Goal: Obtain resource: Obtain resource

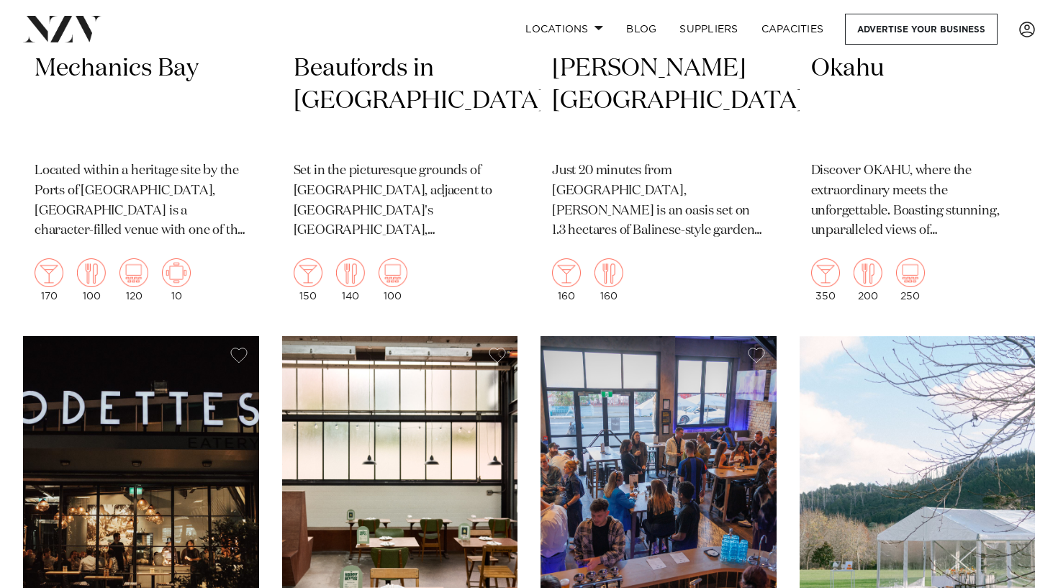
scroll to position [17912, 0]
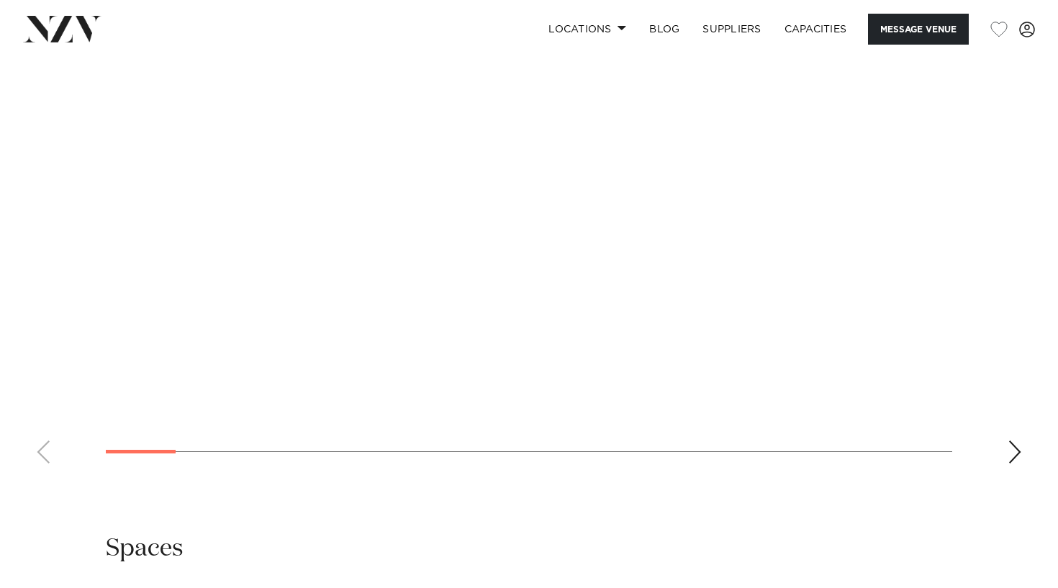
scroll to position [1417, 0]
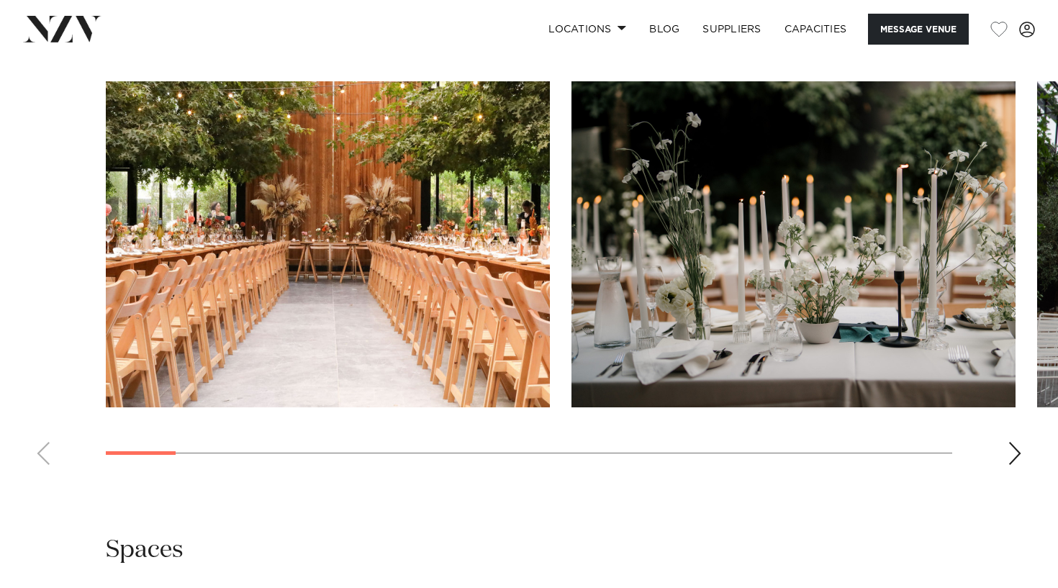
click at [1014, 442] on div "Next slide" at bounding box center [1014, 453] width 14 height 23
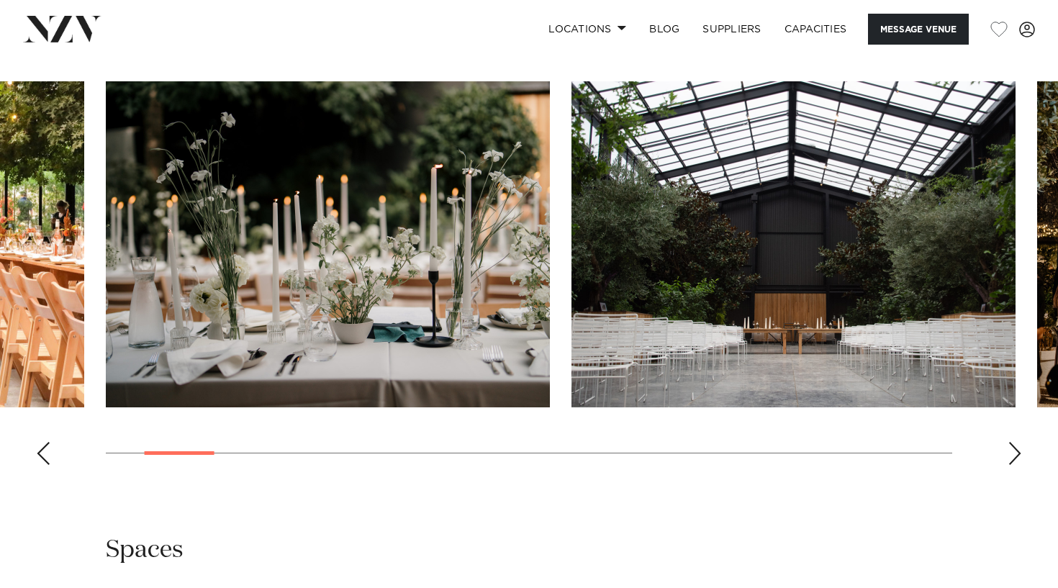
click at [1013, 442] on div "Next slide" at bounding box center [1014, 453] width 14 height 23
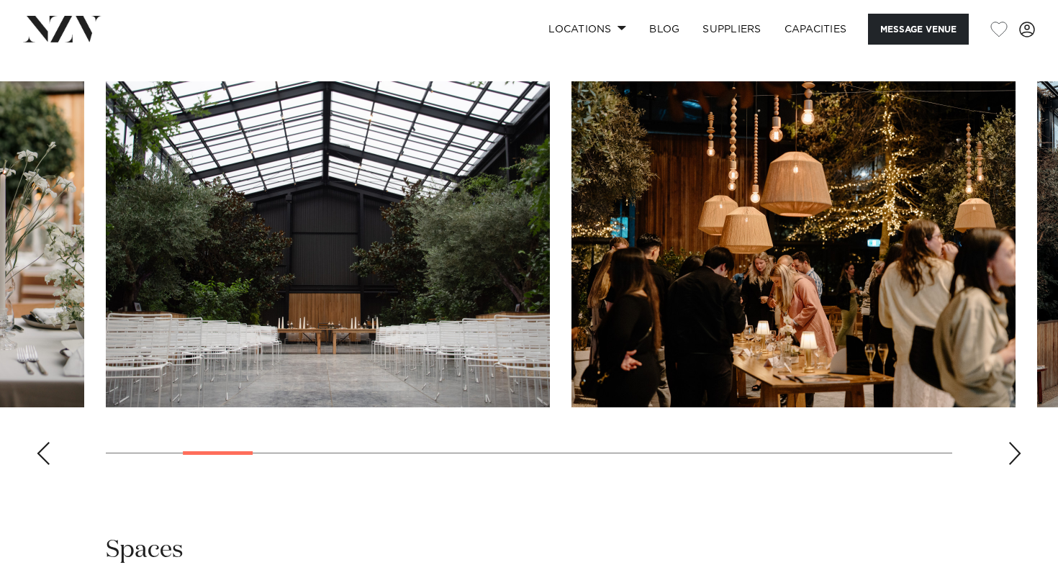
click at [1013, 442] on div "Next slide" at bounding box center [1014, 453] width 14 height 23
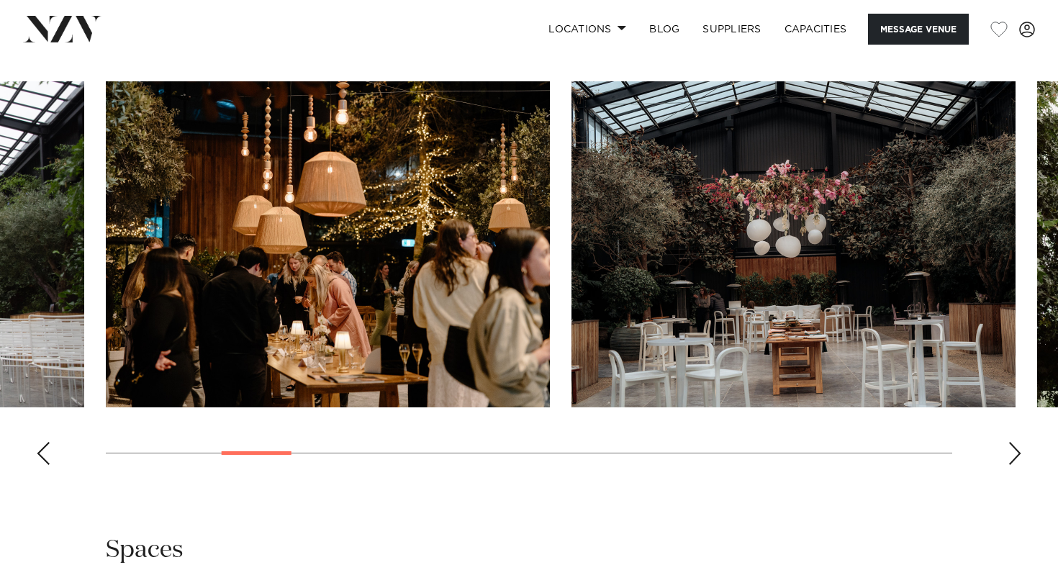
click at [1013, 442] on div "Next slide" at bounding box center [1014, 453] width 14 height 23
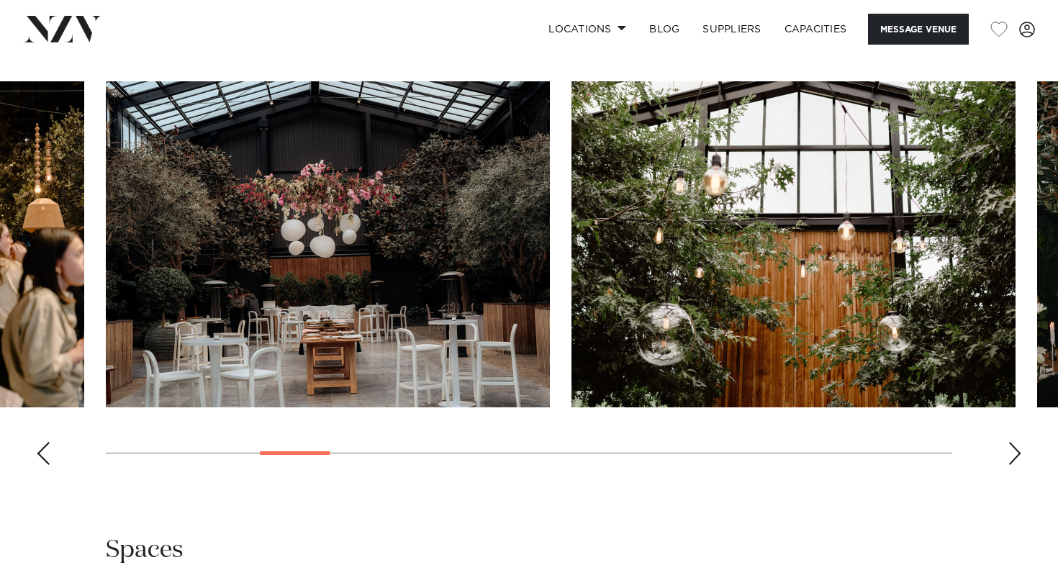
click at [1013, 442] on div "Next slide" at bounding box center [1014, 453] width 14 height 23
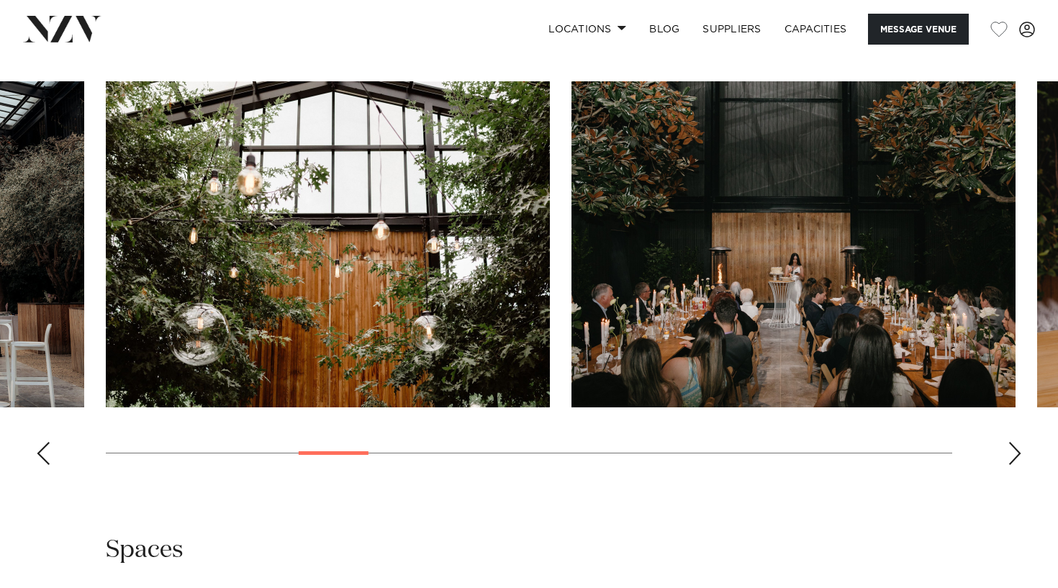
click at [1013, 442] on div "Next slide" at bounding box center [1014, 453] width 14 height 23
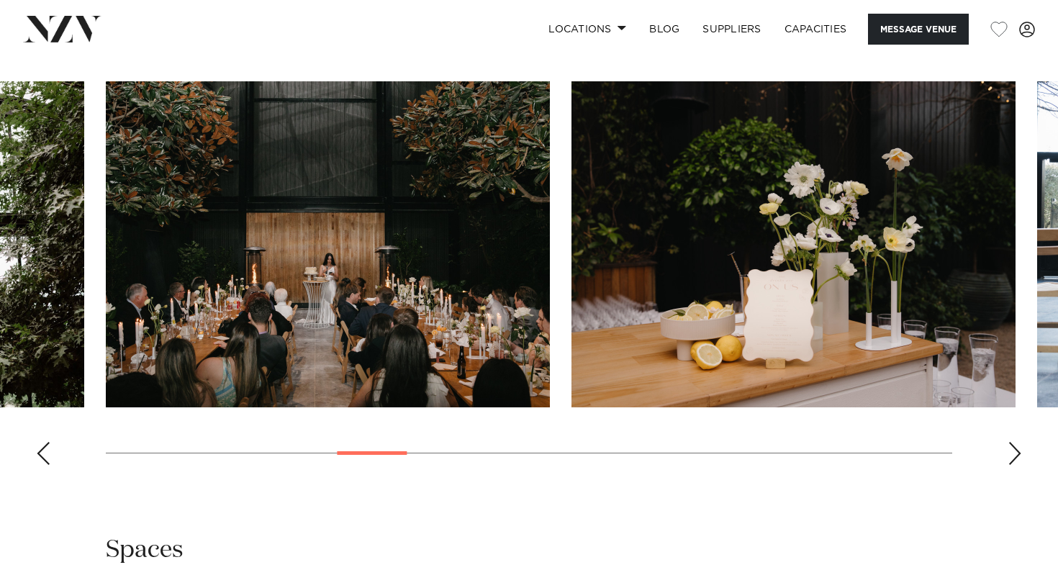
click at [1013, 442] on div "Next slide" at bounding box center [1014, 453] width 14 height 23
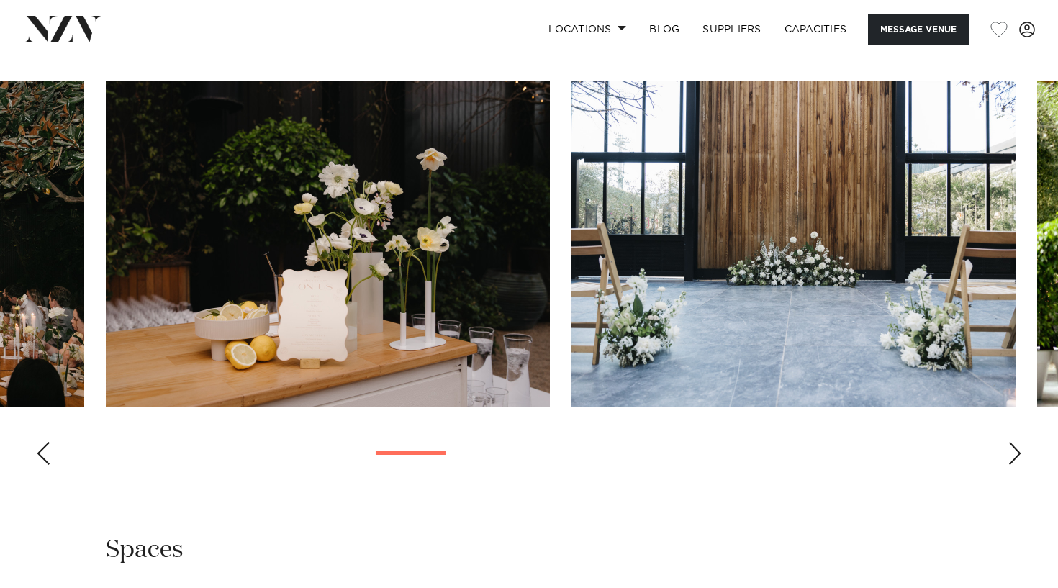
click at [1013, 442] on div "Next slide" at bounding box center [1014, 453] width 14 height 23
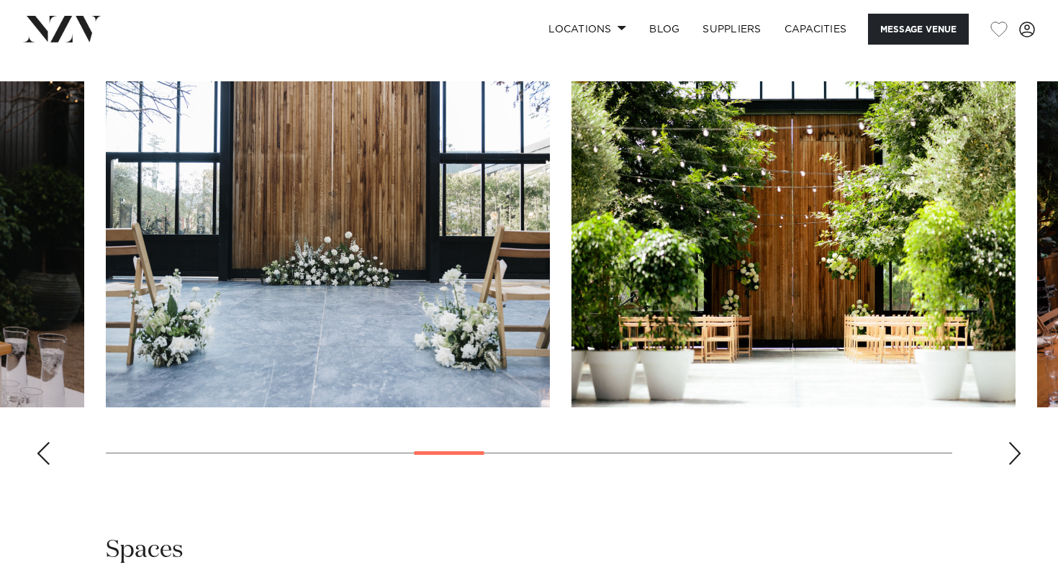
click at [1012, 442] on div "Next slide" at bounding box center [1014, 453] width 14 height 23
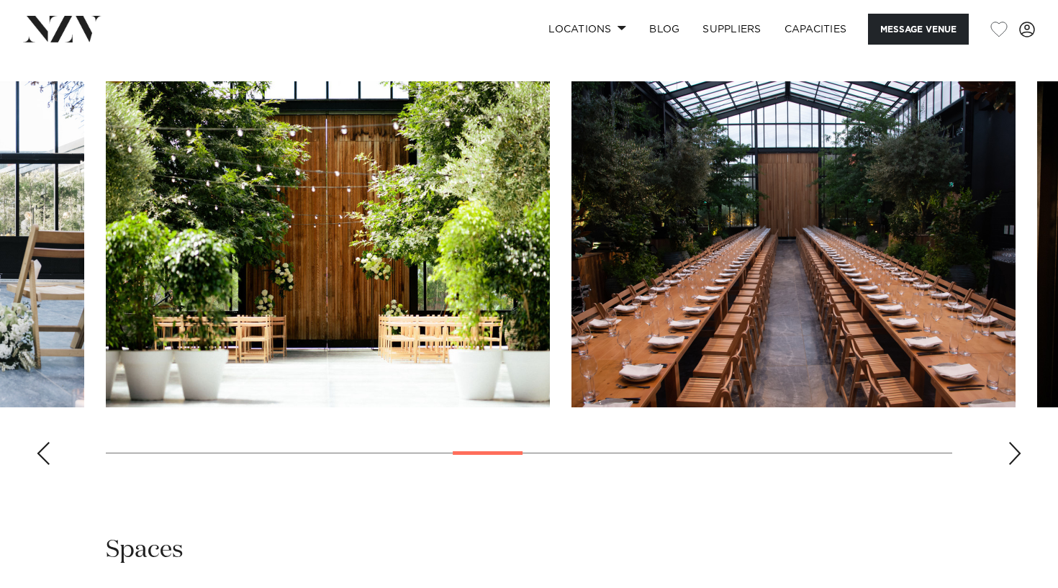
click at [1012, 442] on div "Next slide" at bounding box center [1014, 453] width 14 height 23
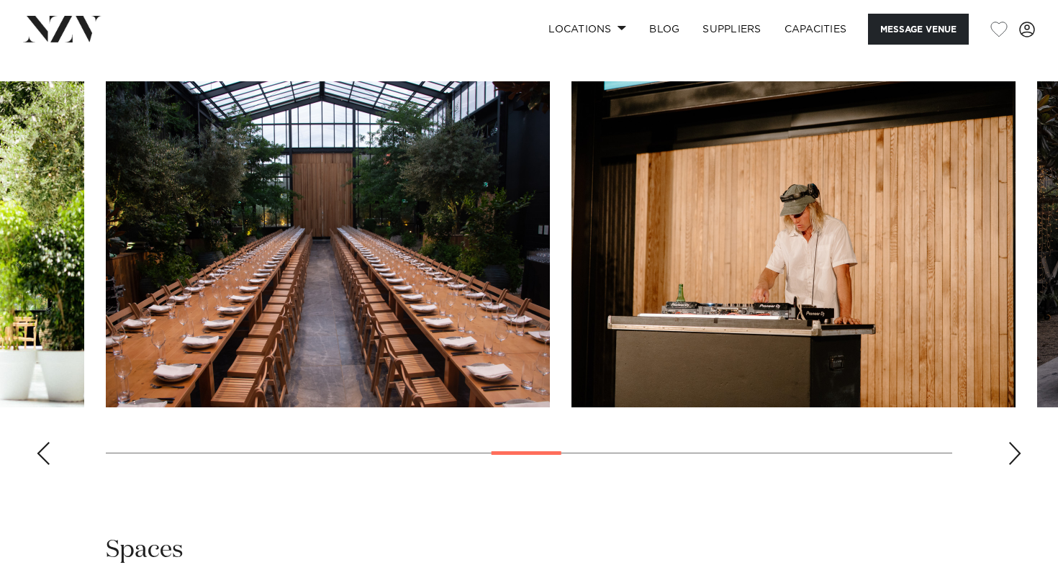
click at [1012, 442] on div "Next slide" at bounding box center [1014, 453] width 14 height 23
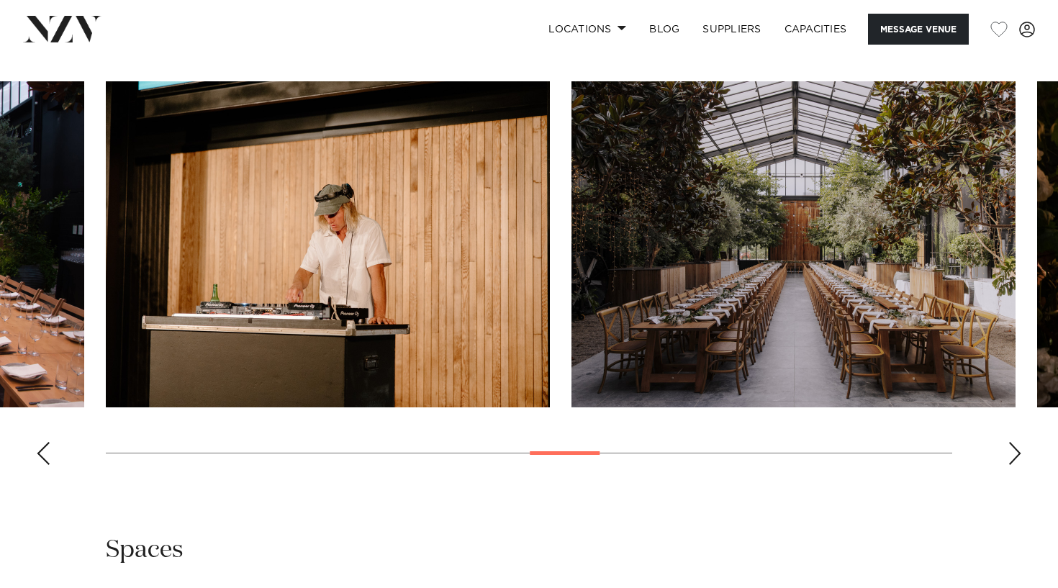
click at [1012, 442] on div "Next slide" at bounding box center [1014, 453] width 14 height 23
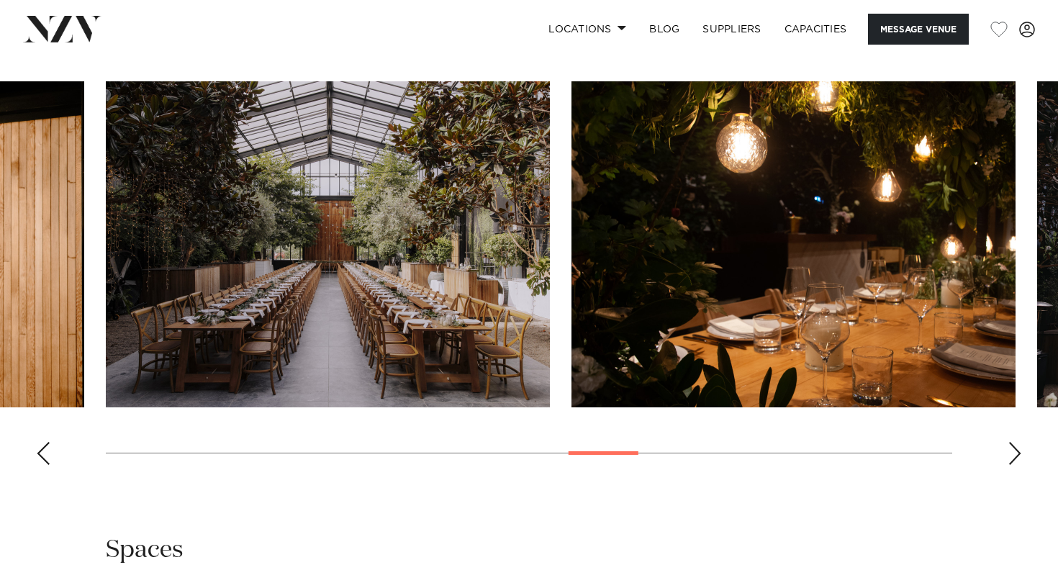
click at [1012, 442] on div "Next slide" at bounding box center [1014, 453] width 14 height 23
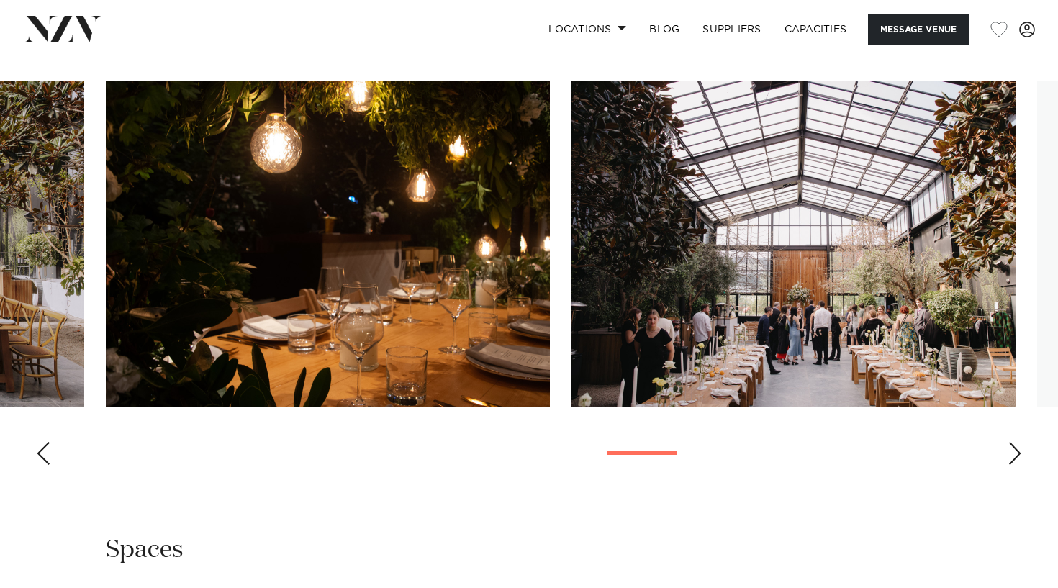
click at [1012, 442] on div "Next slide" at bounding box center [1014, 453] width 14 height 23
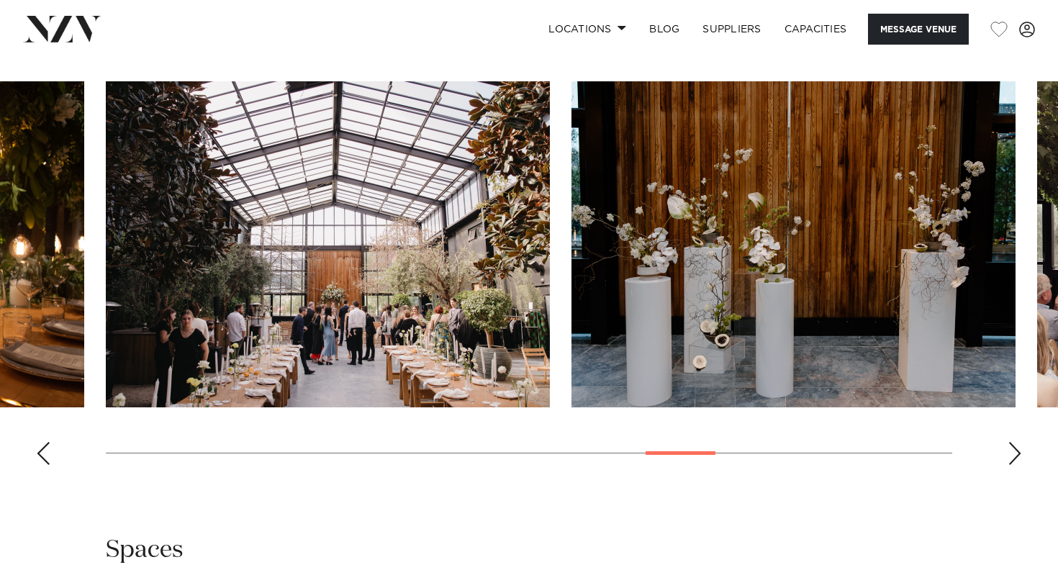
click at [1012, 442] on div "Next slide" at bounding box center [1014, 453] width 14 height 23
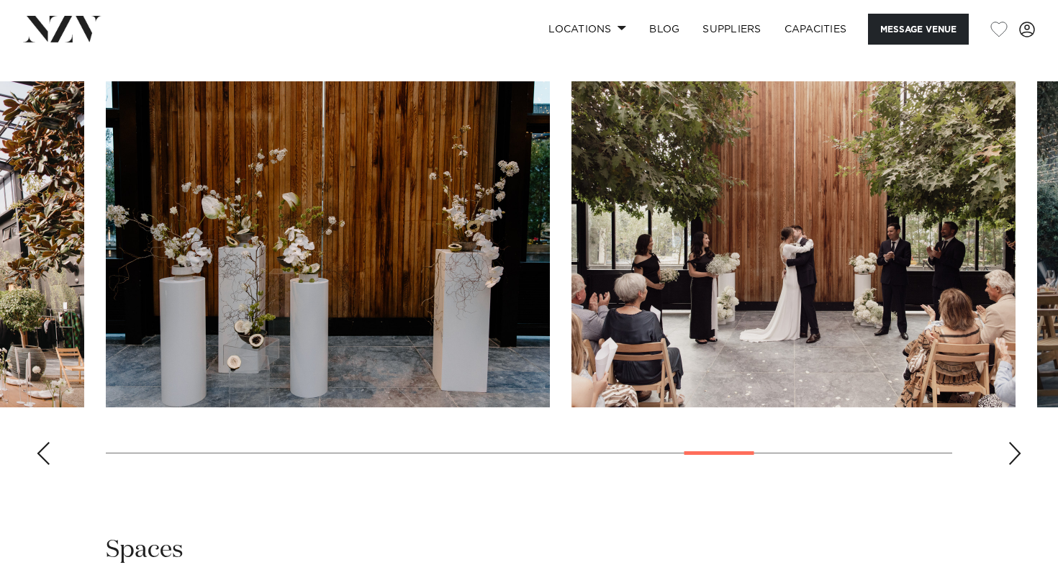
click at [1012, 442] on div "Next slide" at bounding box center [1014, 453] width 14 height 23
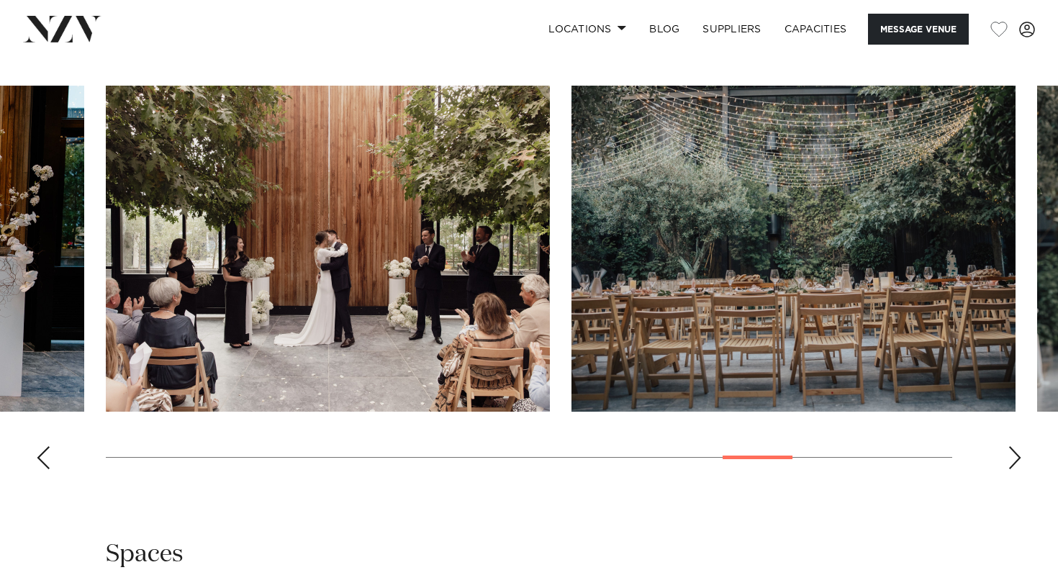
scroll to position [1412, 0]
click at [1006, 451] on swiper-container at bounding box center [529, 283] width 1058 height 395
click at [1017, 454] on div "Next slide" at bounding box center [1014, 458] width 14 height 23
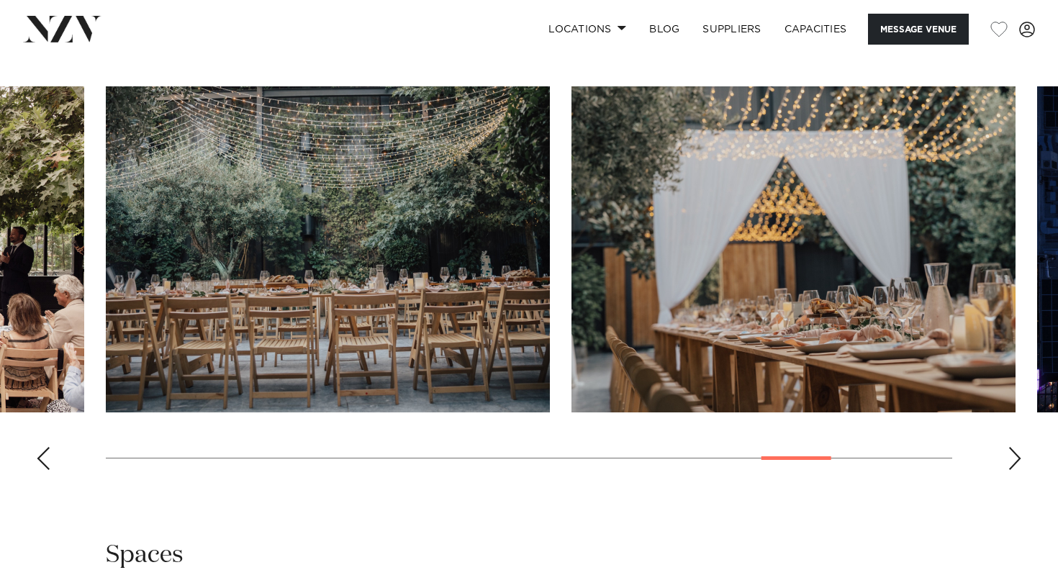
click at [1017, 455] on div "Next slide" at bounding box center [1014, 458] width 14 height 23
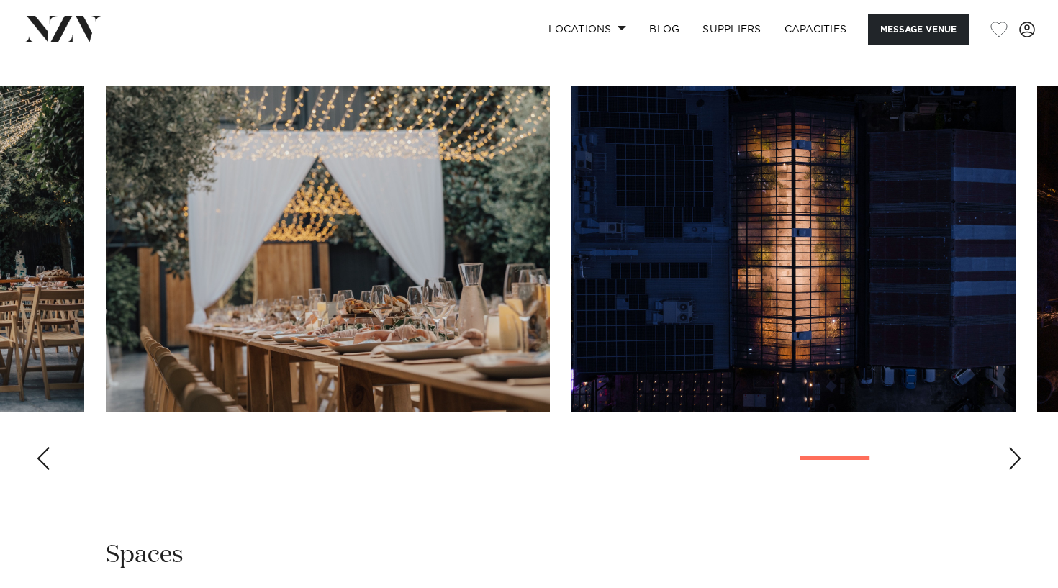
click at [1017, 456] on div "Next slide" at bounding box center [1014, 458] width 14 height 23
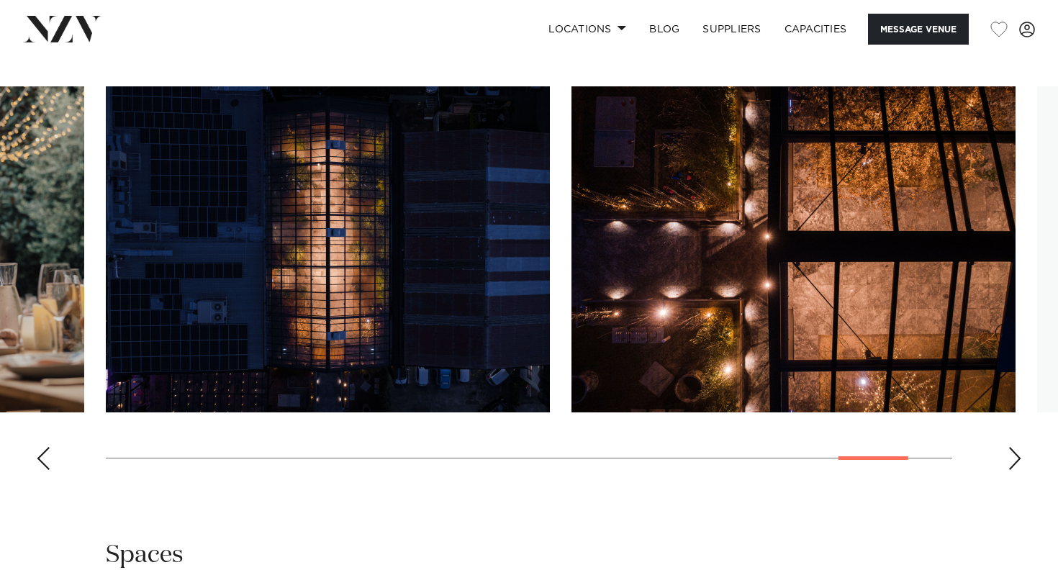
click at [1017, 456] on div "Next slide" at bounding box center [1014, 458] width 14 height 23
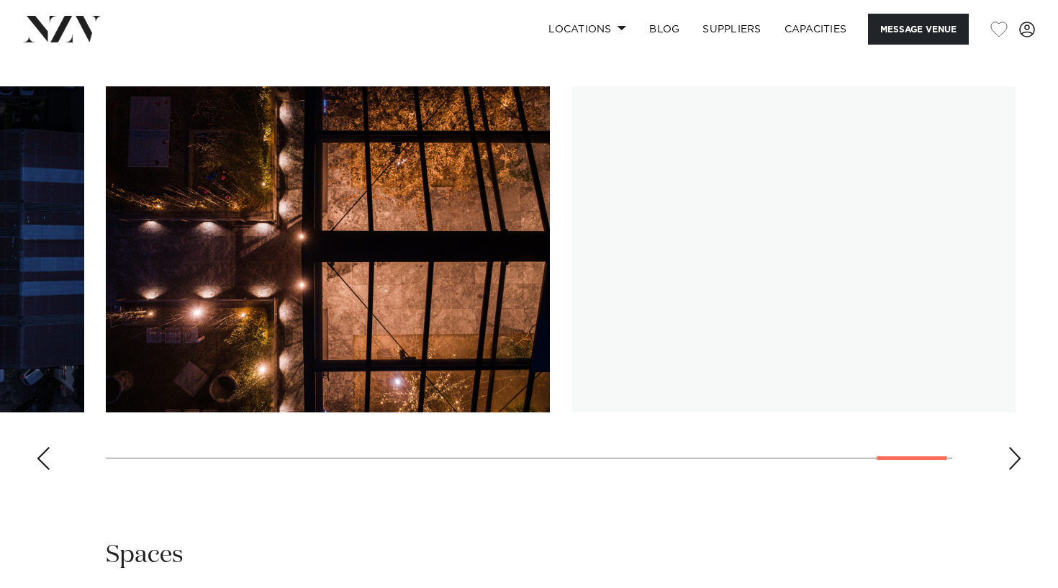
click at [1017, 458] on div "Next slide" at bounding box center [1014, 458] width 14 height 23
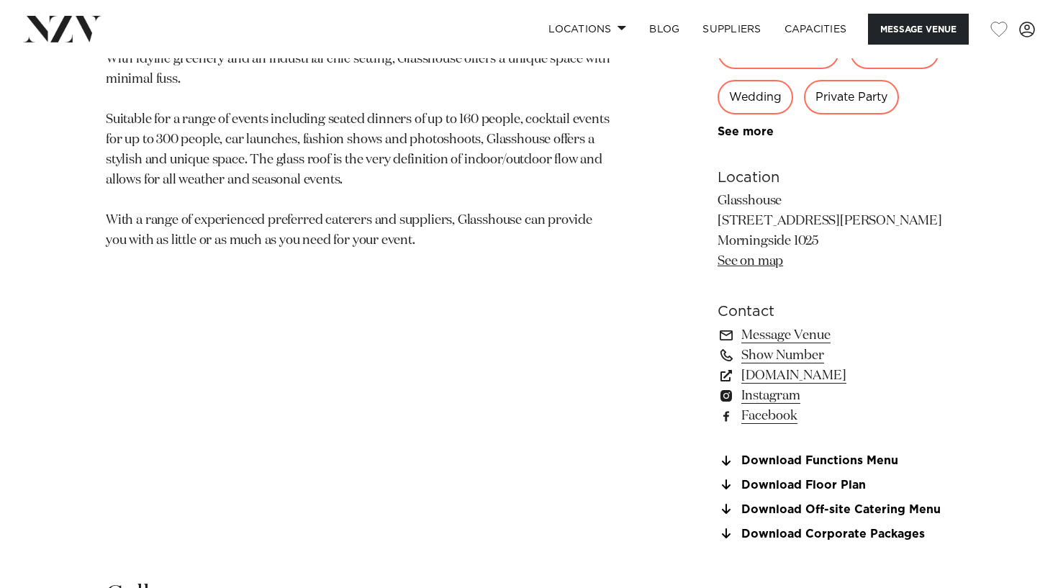
scroll to position [855, 0]
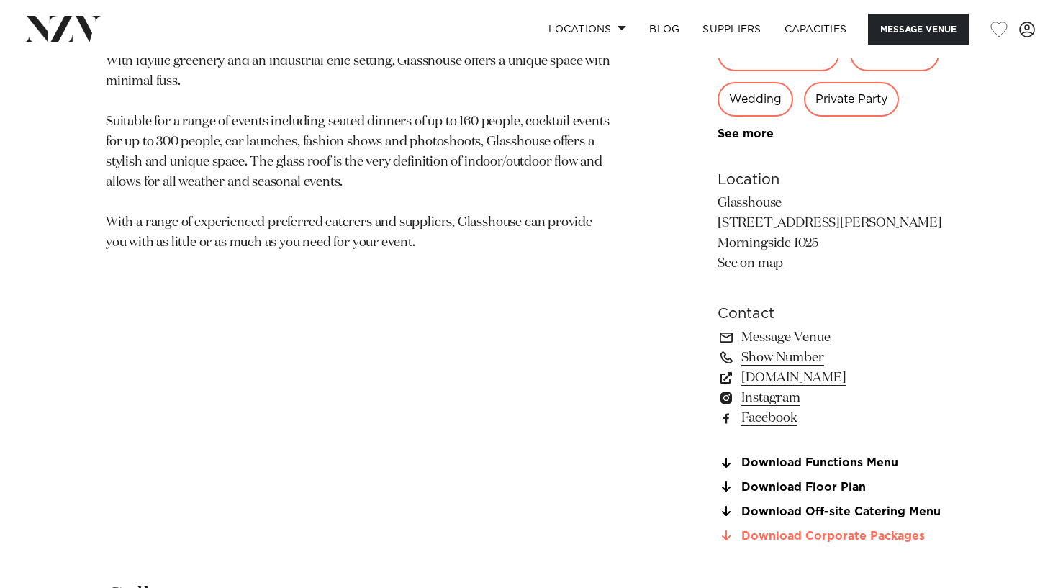
click at [799, 535] on link "Download Corporate Packages" at bounding box center [834, 535] width 235 height 13
click at [794, 457] on link "Download Functions Menu" at bounding box center [834, 463] width 235 height 13
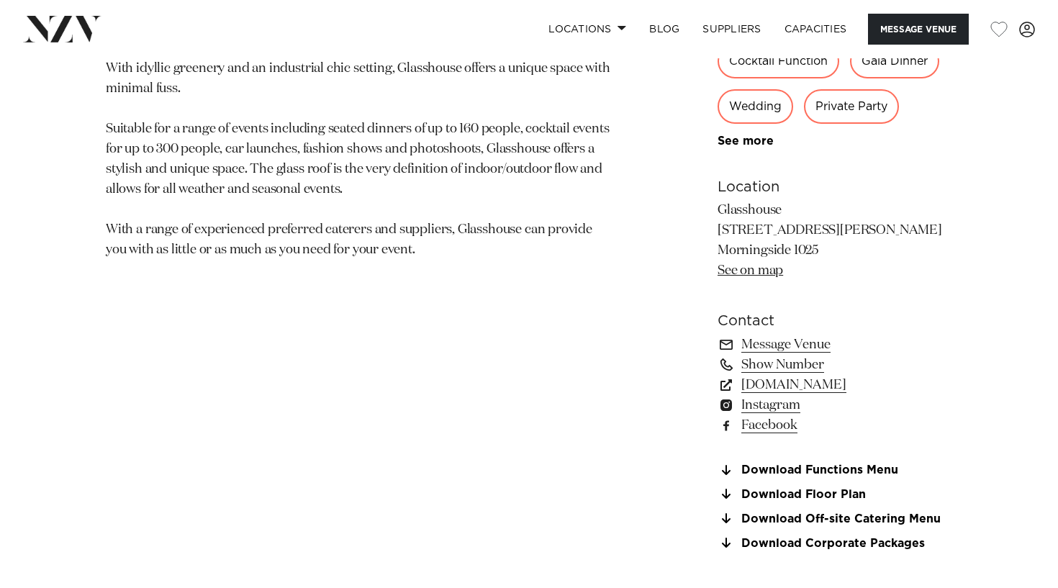
scroll to position [848, 0]
click at [623, 423] on div "Auckland Glasshouse Morningside An urban oasis in the heart of Auckland city. G…" at bounding box center [529, 165] width 1035 height 804
click at [781, 383] on link "glasshouse.net.nz" at bounding box center [834, 385] width 235 height 20
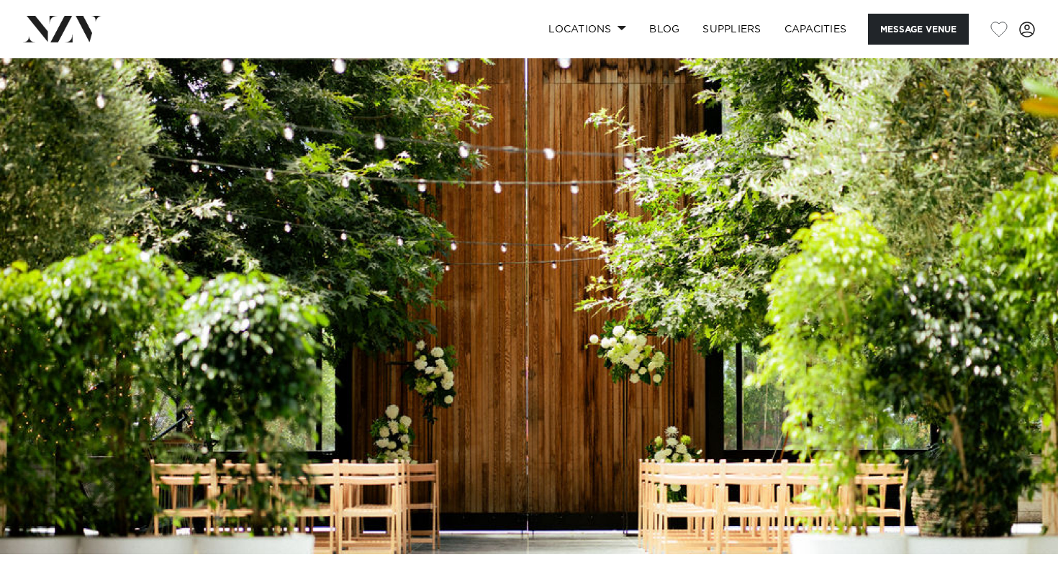
scroll to position [0, 0]
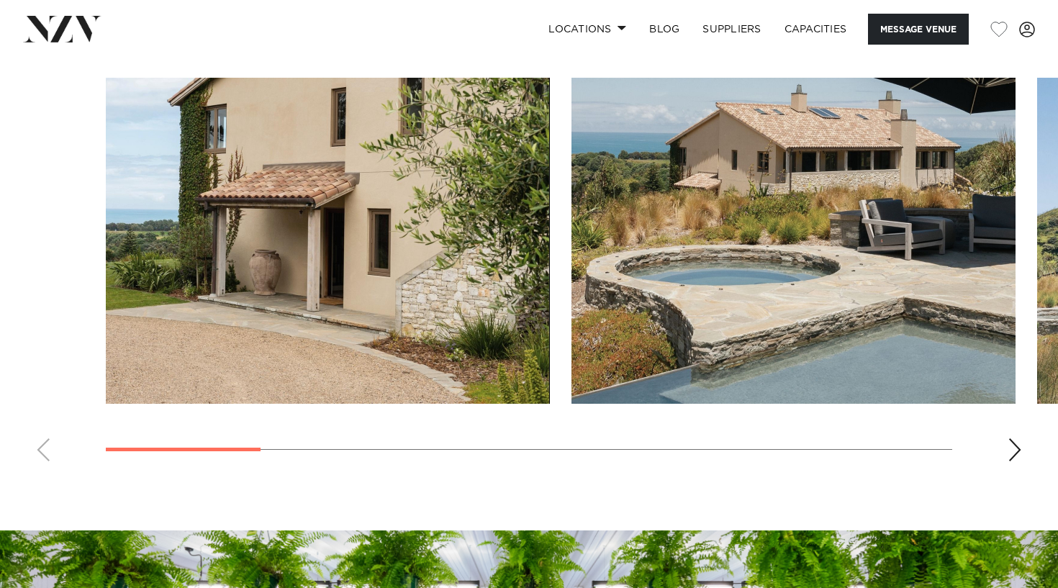
scroll to position [1305, 0]
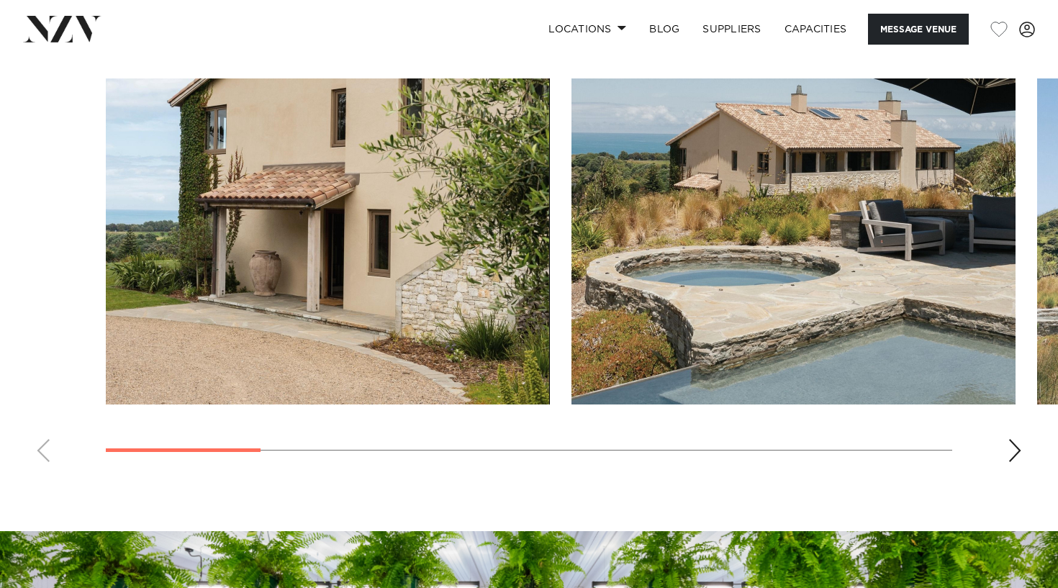
click at [1015, 456] on div "Next slide" at bounding box center [1014, 450] width 14 height 23
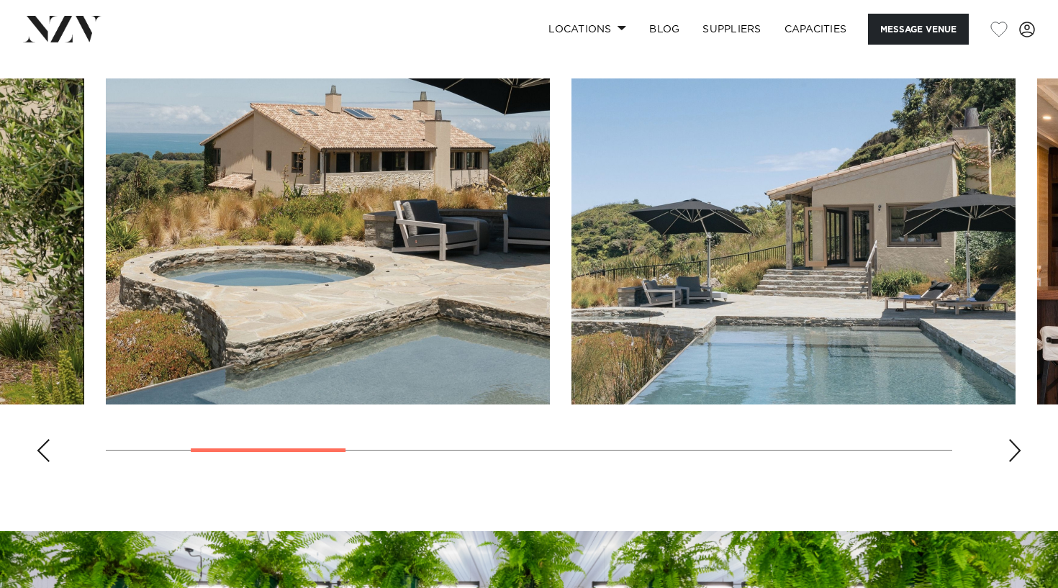
click at [1014, 456] on div "Next slide" at bounding box center [1014, 450] width 14 height 23
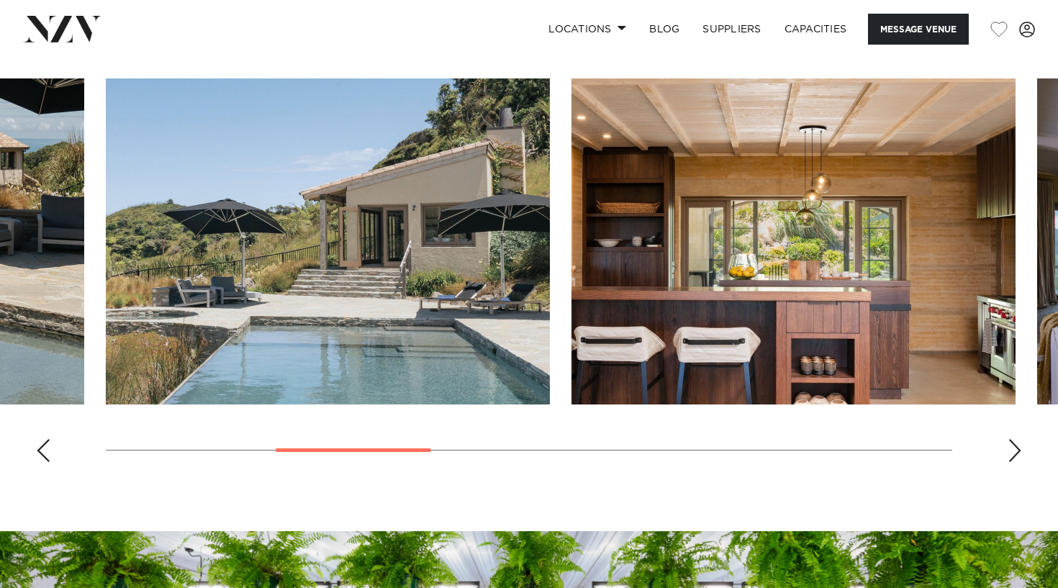
click at [1014, 456] on div "Next slide" at bounding box center [1014, 450] width 14 height 23
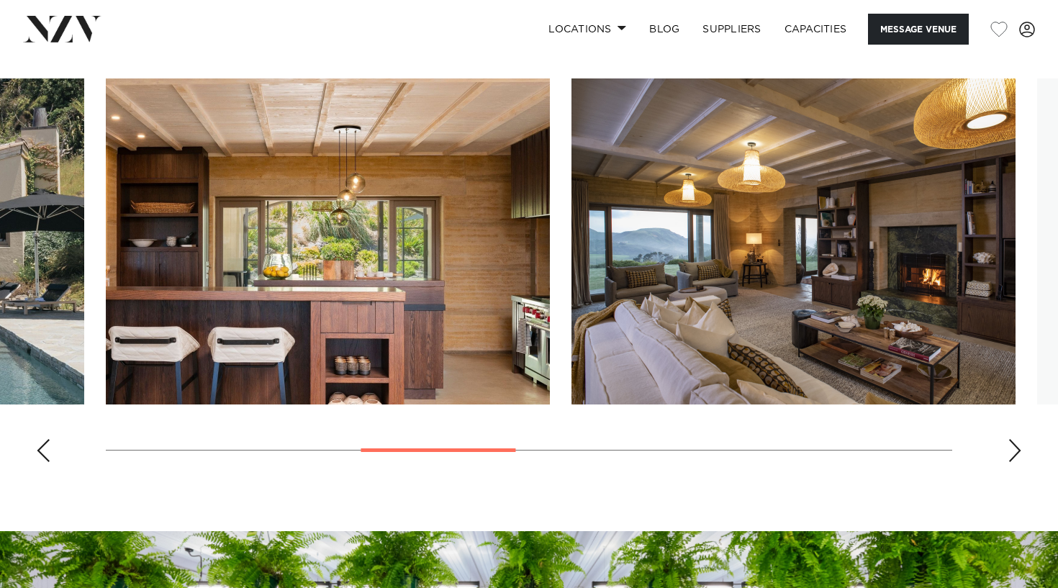
click at [1014, 456] on div "Next slide" at bounding box center [1014, 450] width 14 height 23
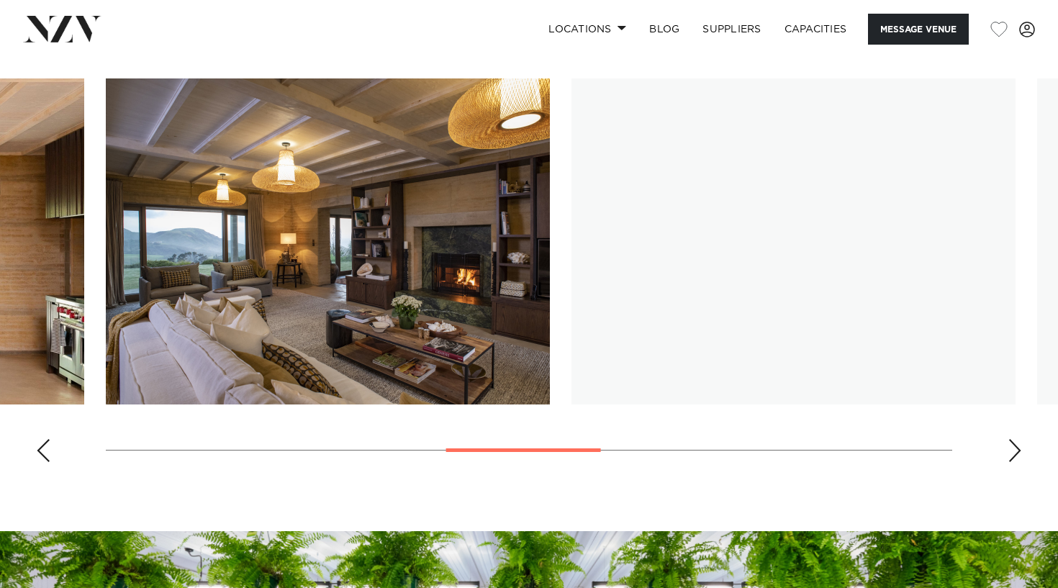
click at [1014, 456] on div "Next slide" at bounding box center [1014, 450] width 14 height 23
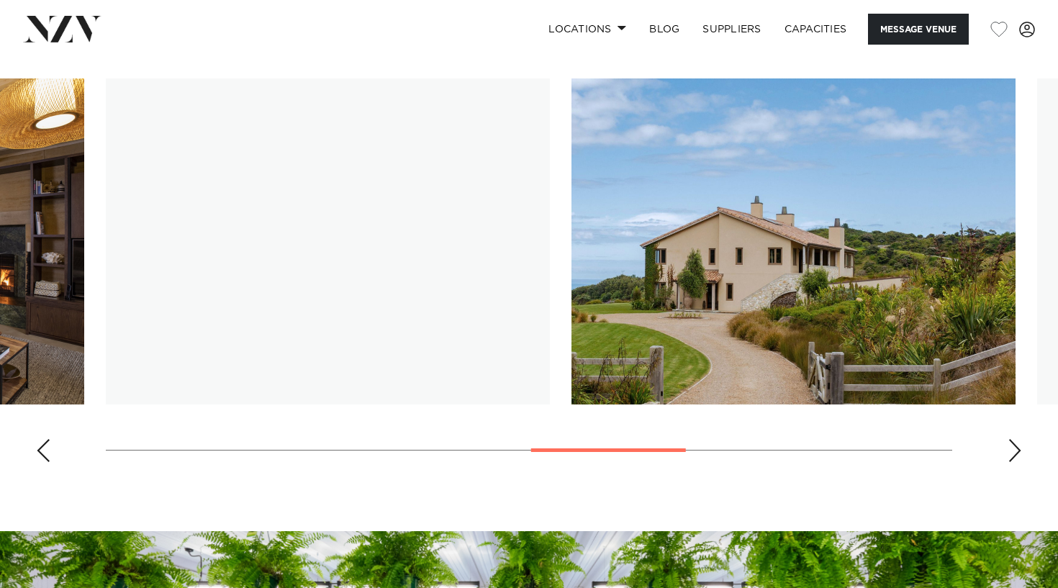
click at [1014, 456] on div "Next slide" at bounding box center [1014, 450] width 14 height 23
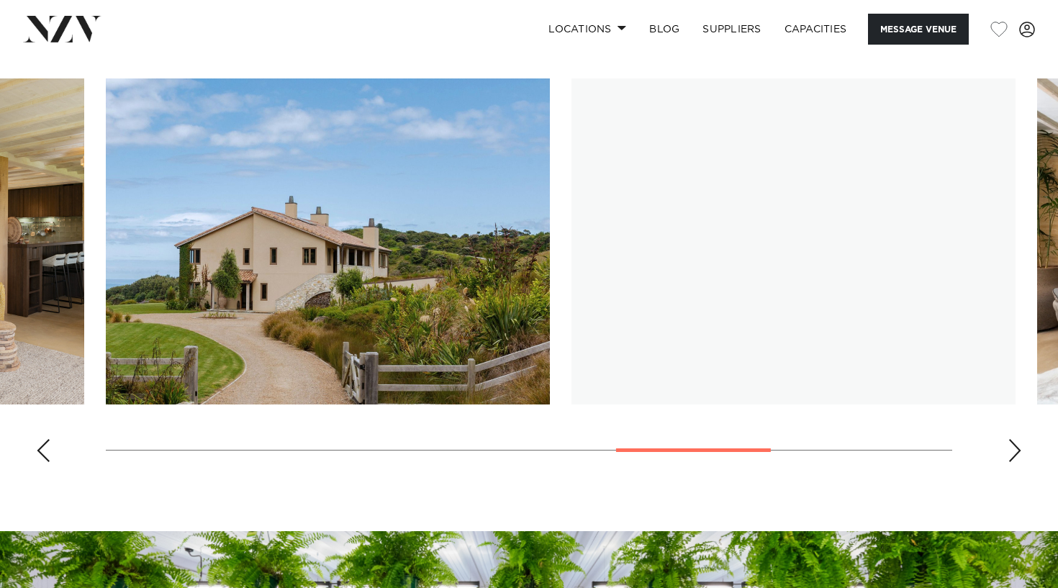
click at [1014, 456] on div "Next slide" at bounding box center [1014, 450] width 14 height 23
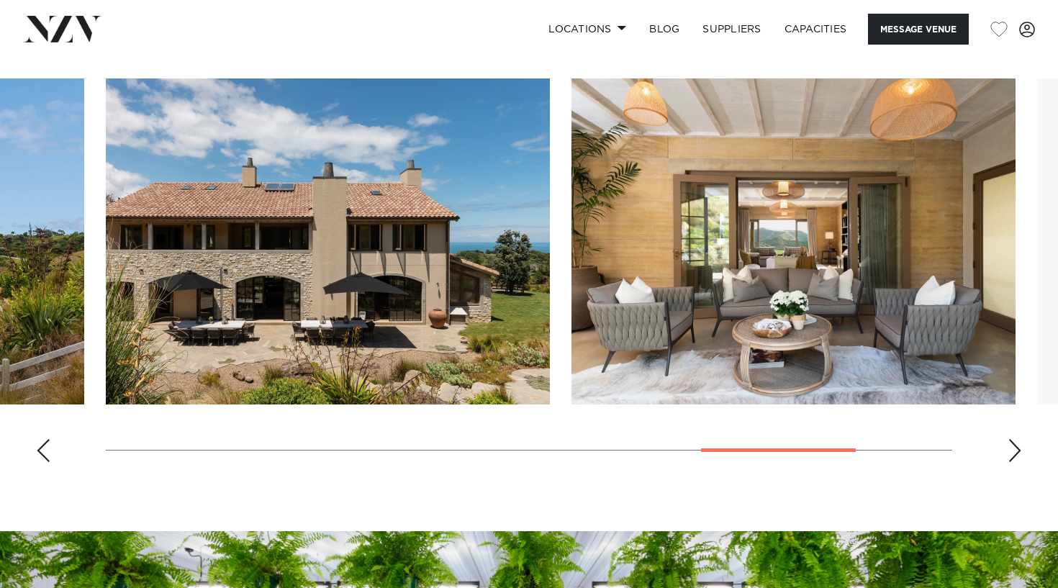
click at [1014, 456] on div "Next slide" at bounding box center [1014, 450] width 14 height 23
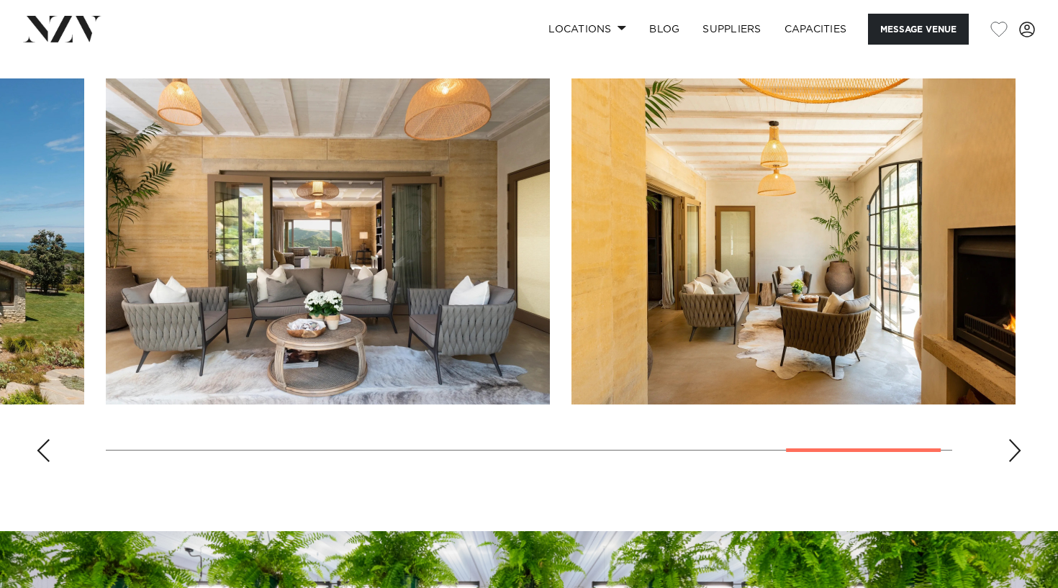
click at [1014, 456] on div "Next slide" at bounding box center [1014, 450] width 14 height 23
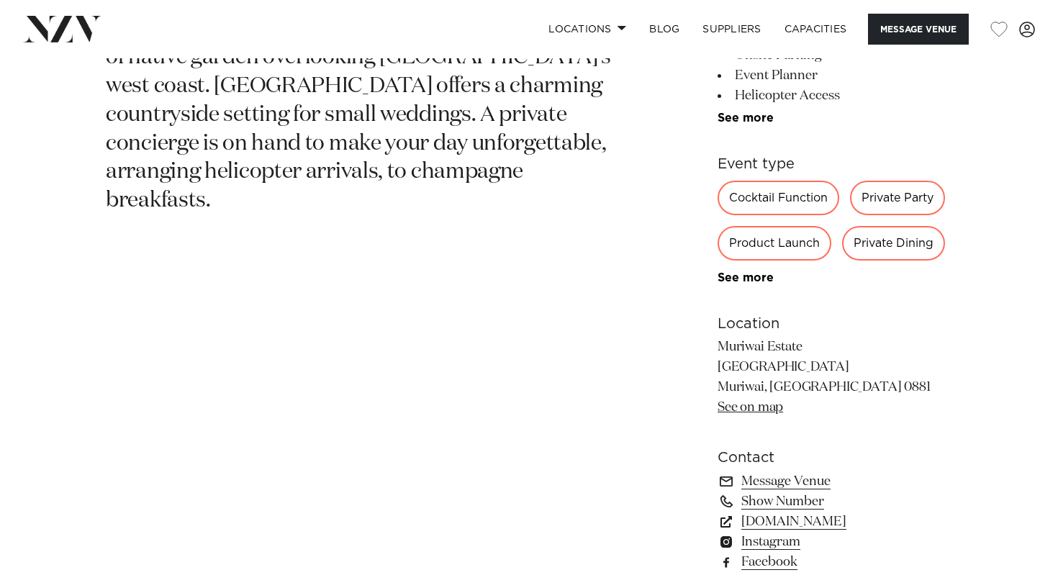
scroll to position [731, 0]
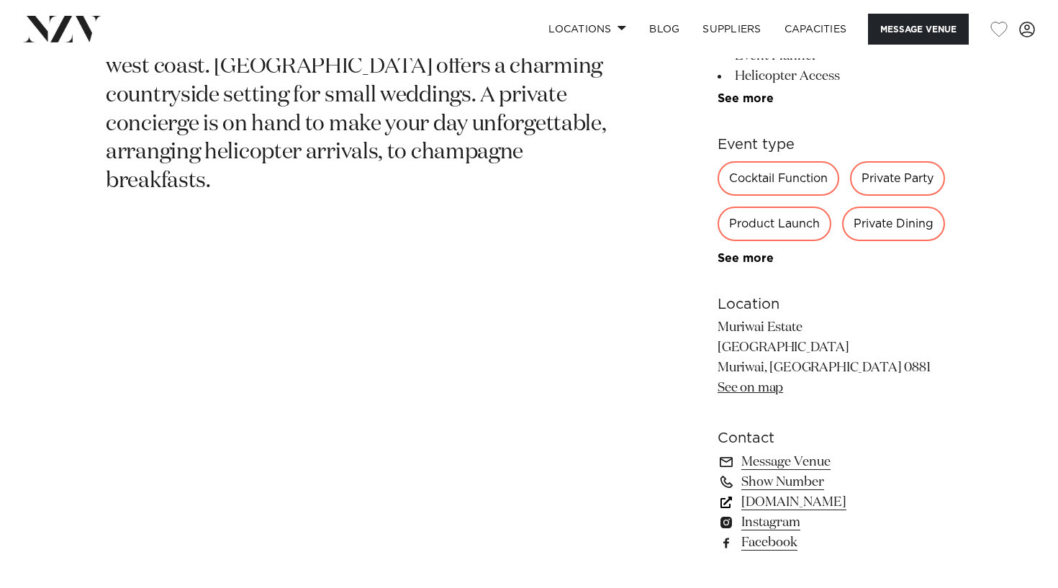
click at [778, 504] on link "[DOMAIN_NAME]" at bounding box center [834, 502] width 235 height 20
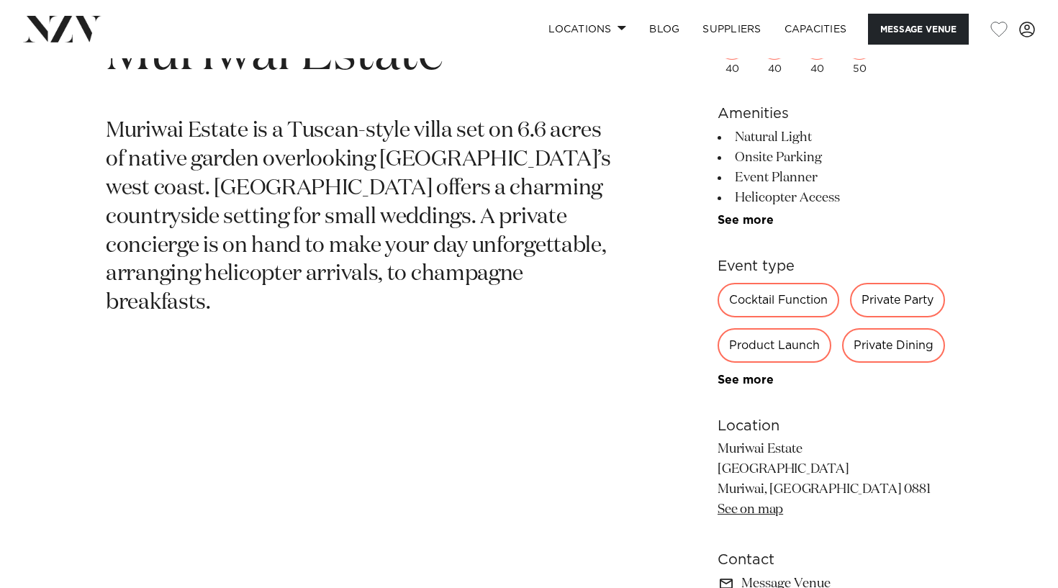
scroll to position [609, 0]
